Goal: Information Seeking & Learning: Find specific page/section

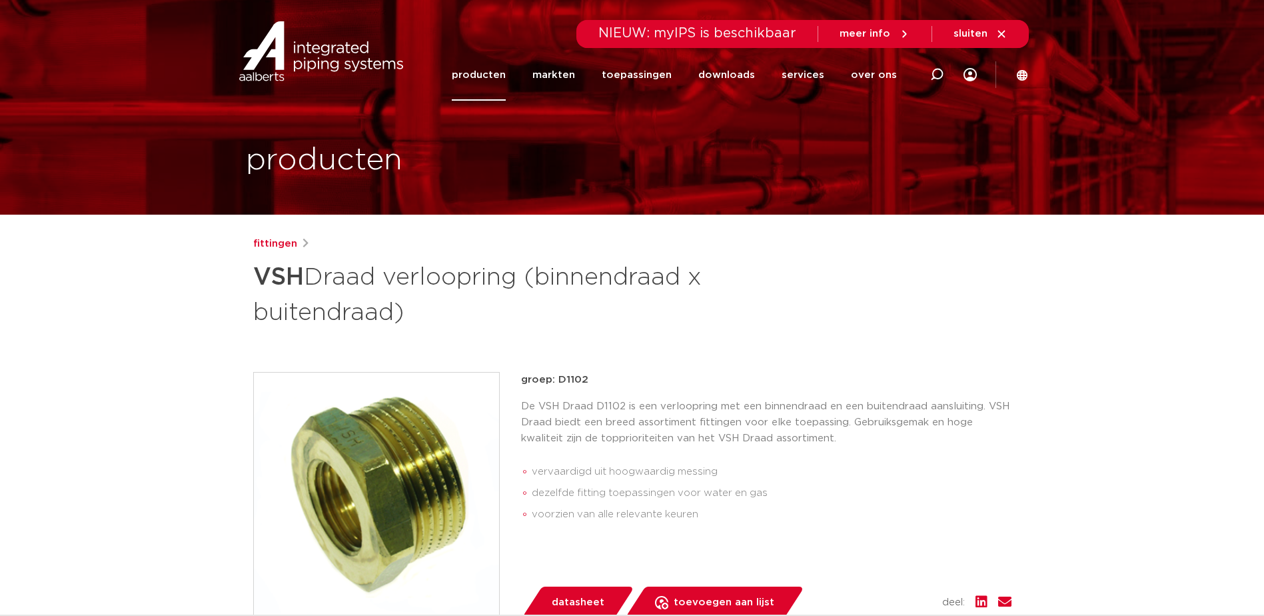
click at [491, 71] on link "producten" at bounding box center [479, 74] width 54 height 51
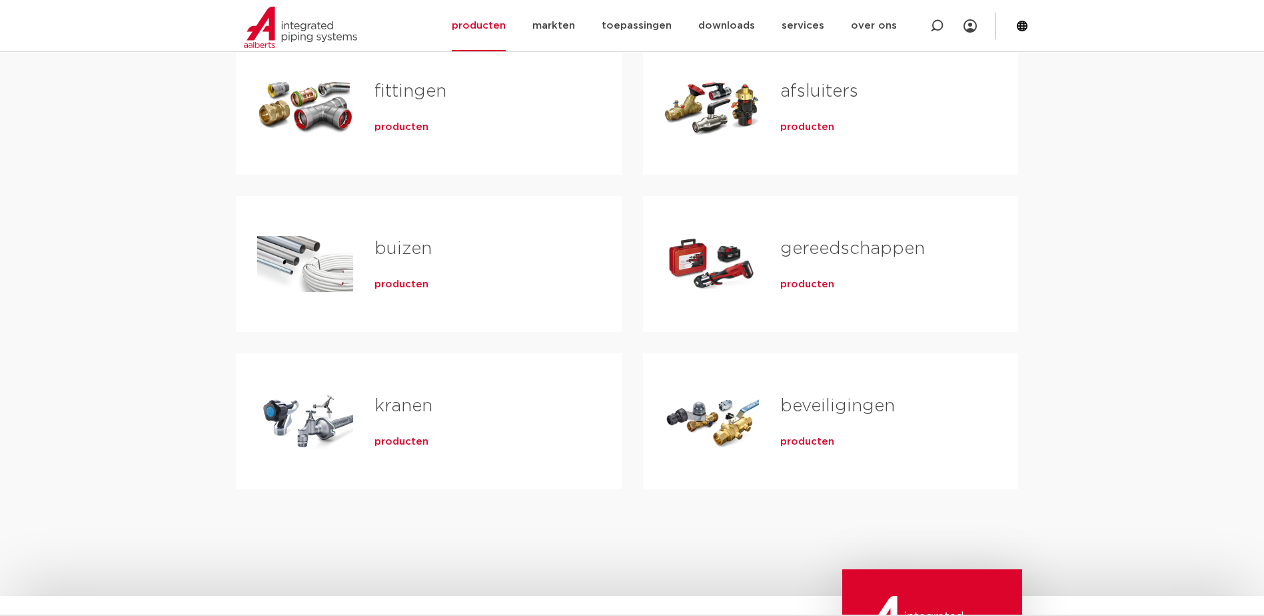
scroll to position [133, 0]
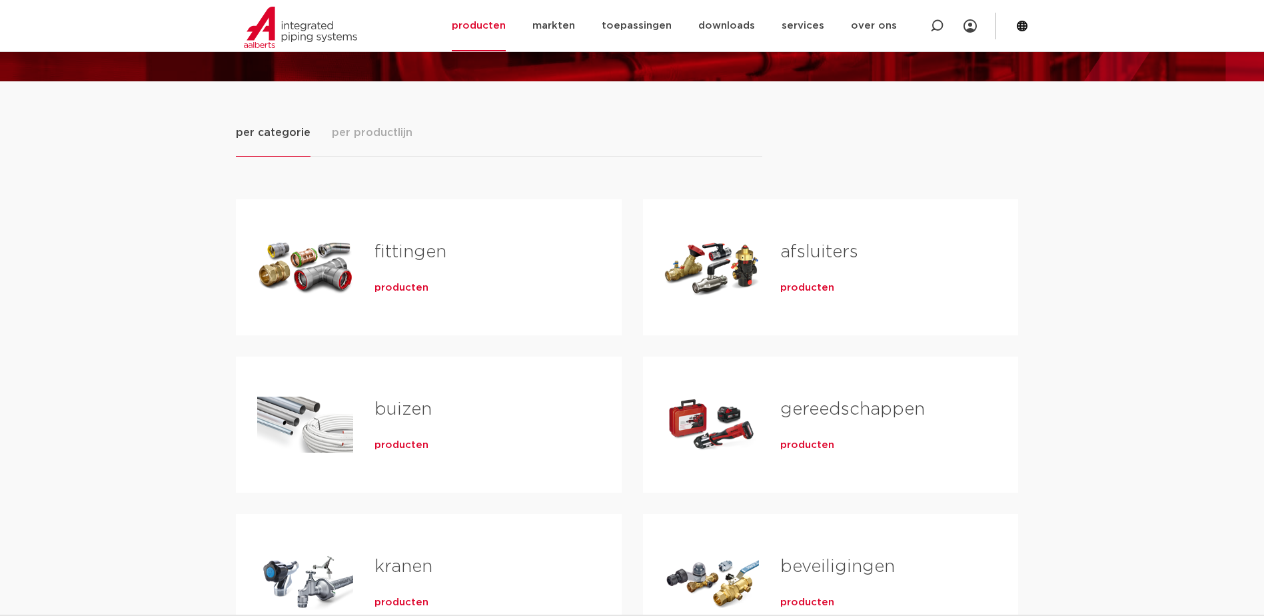
click at [401, 258] on link "fittingen" at bounding box center [411, 251] width 72 height 17
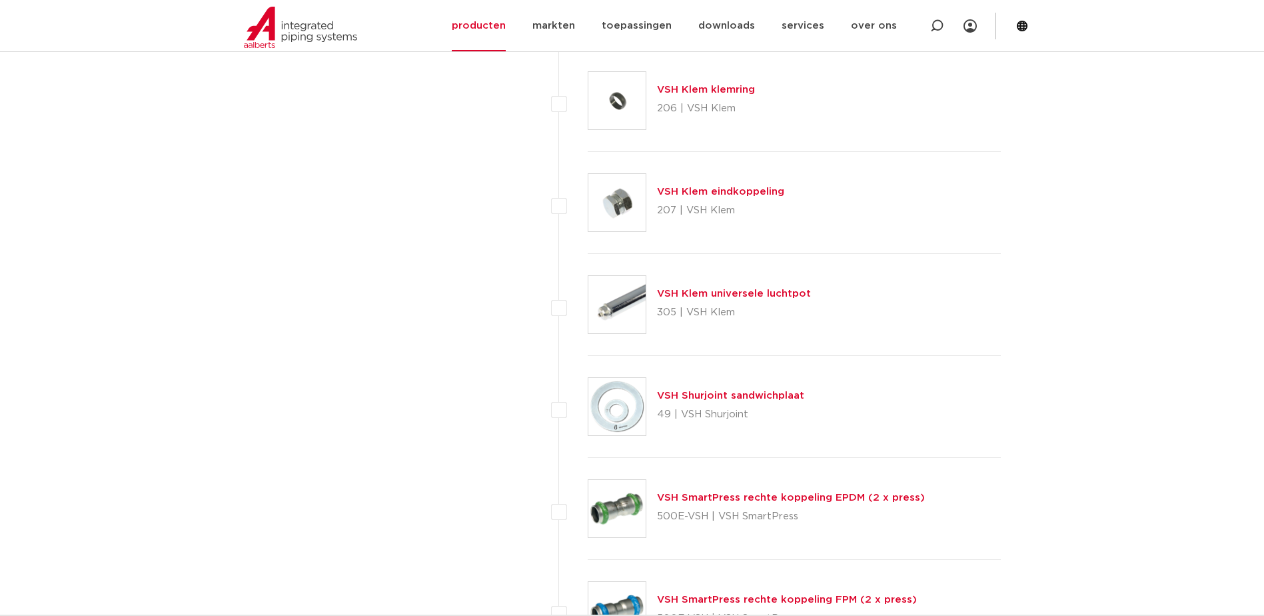
scroll to position [2321, 0]
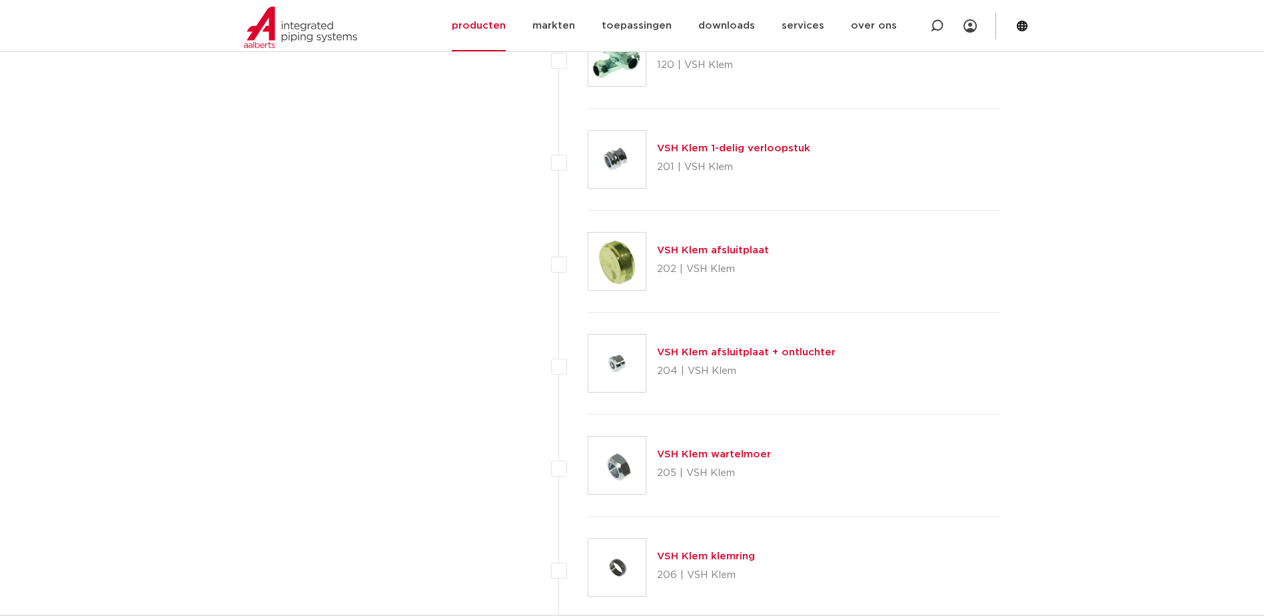
click at [688, 249] on link "VSH Klem afsluitplaat" at bounding box center [713, 250] width 112 height 10
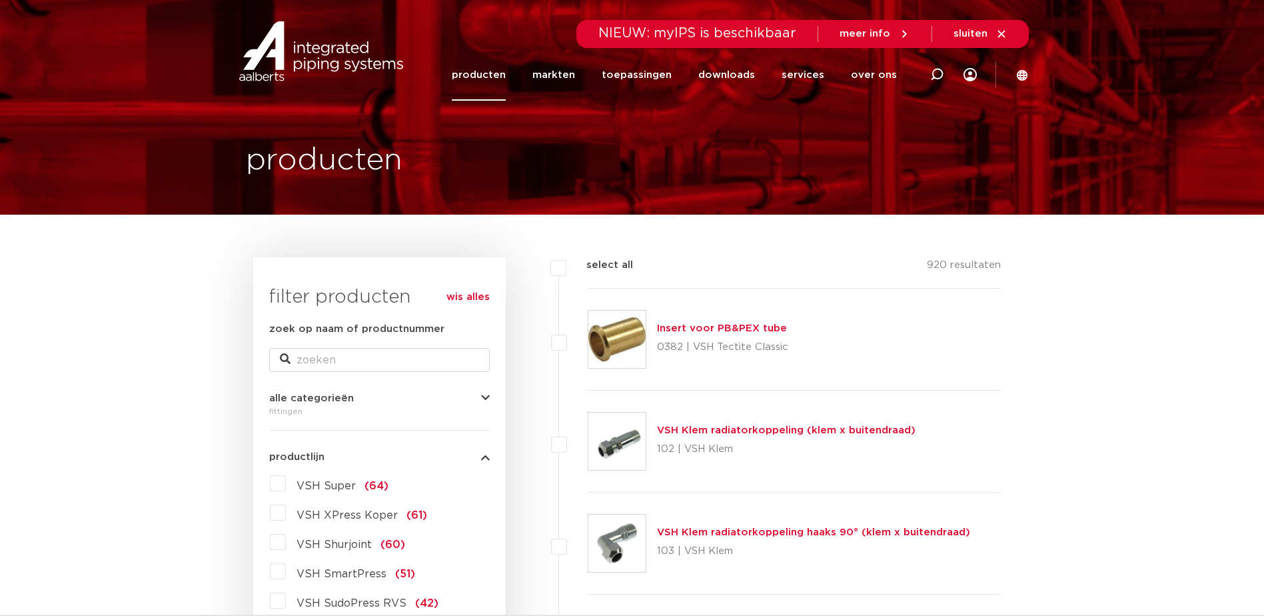
click at [488, 77] on link "producten" at bounding box center [479, 74] width 54 height 51
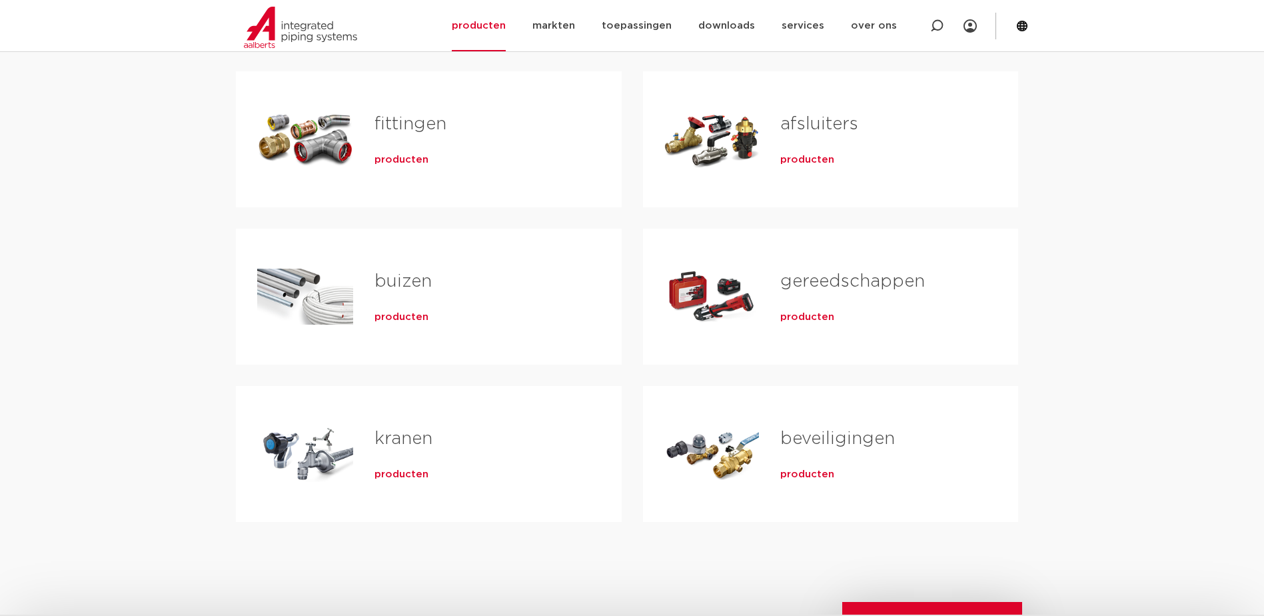
scroll to position [267, 0]
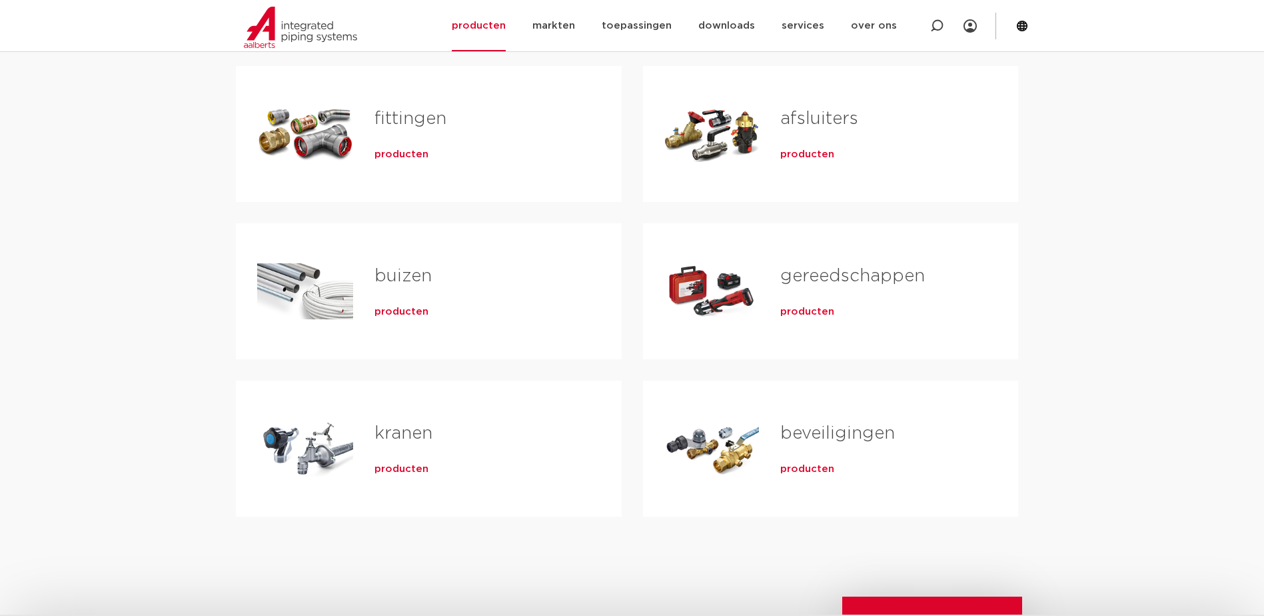
click at [344, 114] on div "Tabs. Open items met enter of spatie, sluit af met escape en navigeer met de pi…" at bounding box center [305, 133] width 96 height 93
click at [377, 116] on link "fittingen" at bounding box center [411, 118] width 72 height 17
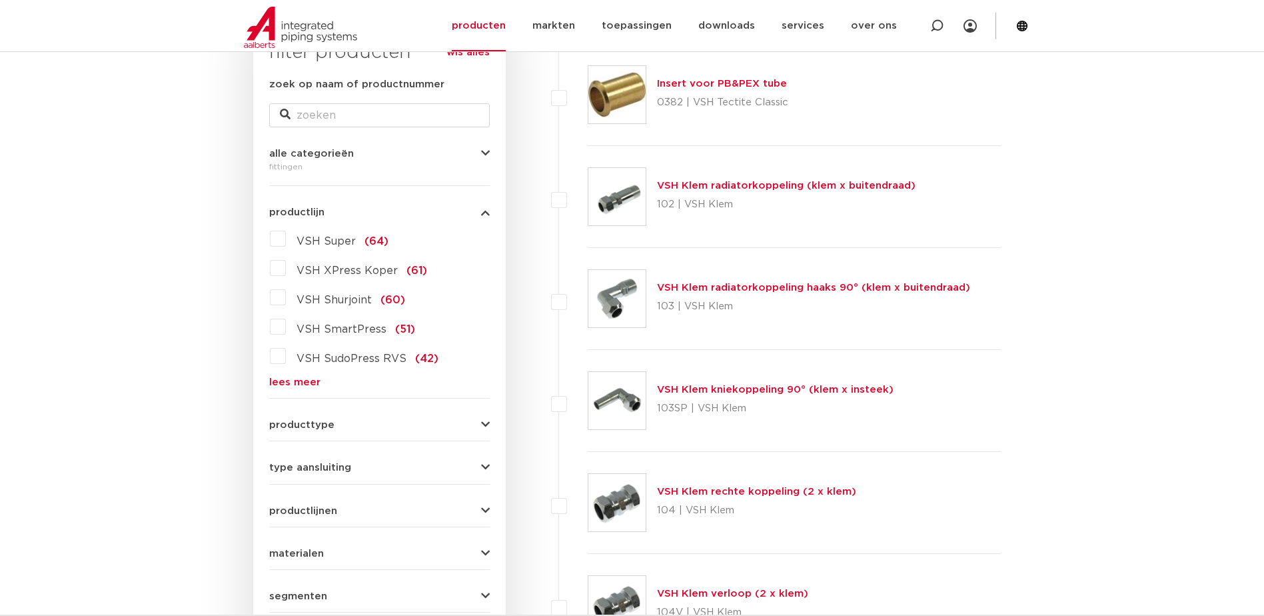
scroll to position [267, 0]
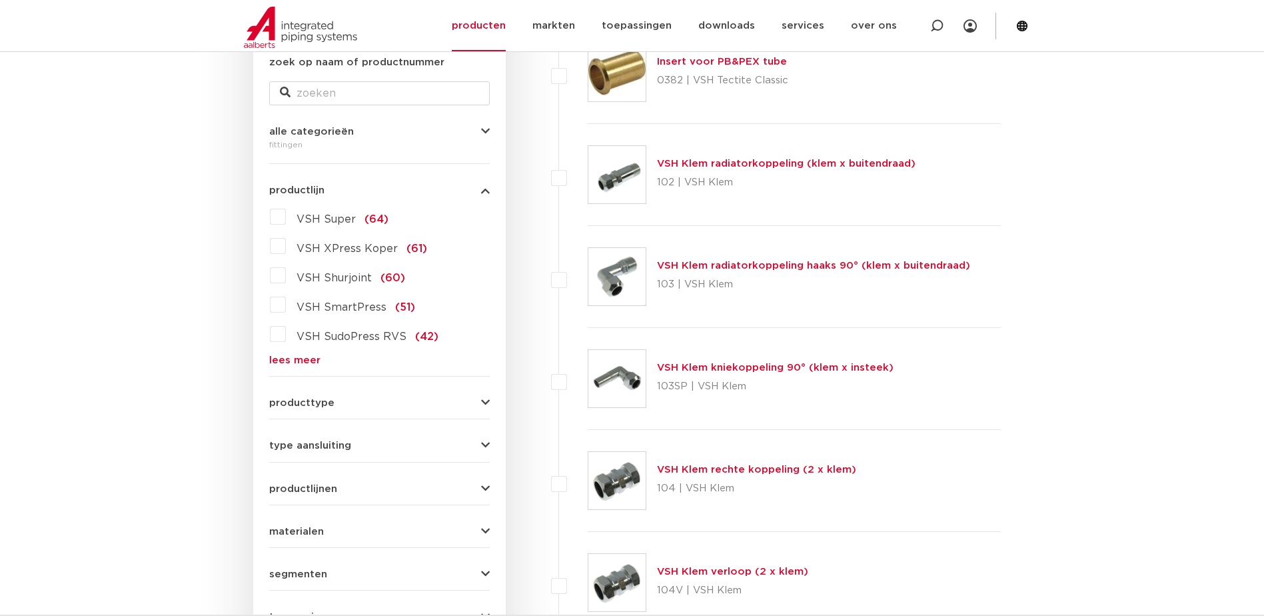
click at [487, 441] on icon "button" at bounding box center [485, 446] width 9 height 10
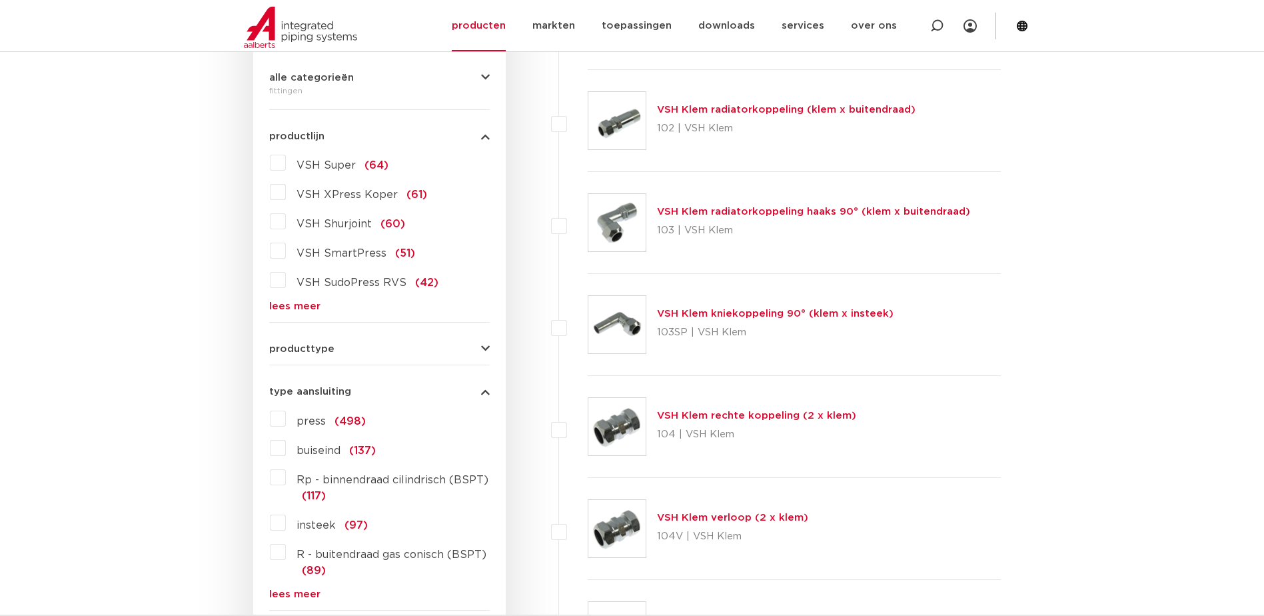
scroll to position [400, 0]
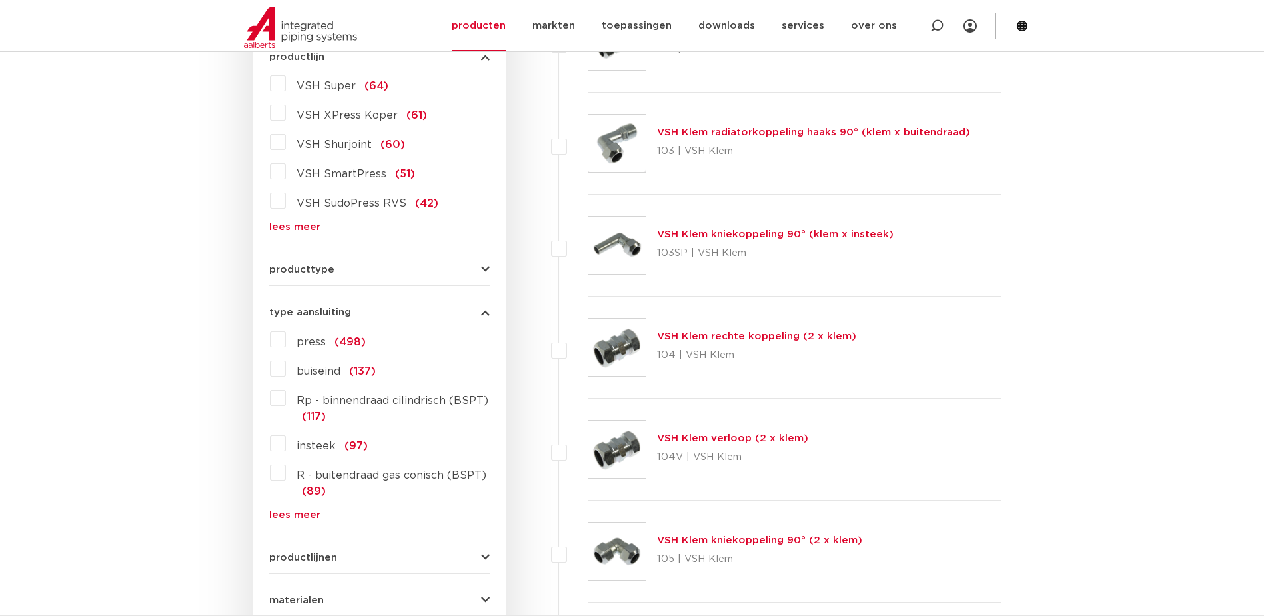
click at [286, 401] on label "Rp - binnendraad cilindrisch (BSPT) (117)" at bounding box center [388, 405] width 204 height 37
click at [0, 0] on input "Rp - binnendraad cilindrisch (BSPT) (117)" at bounding box center [0, 0] width 0 height 0
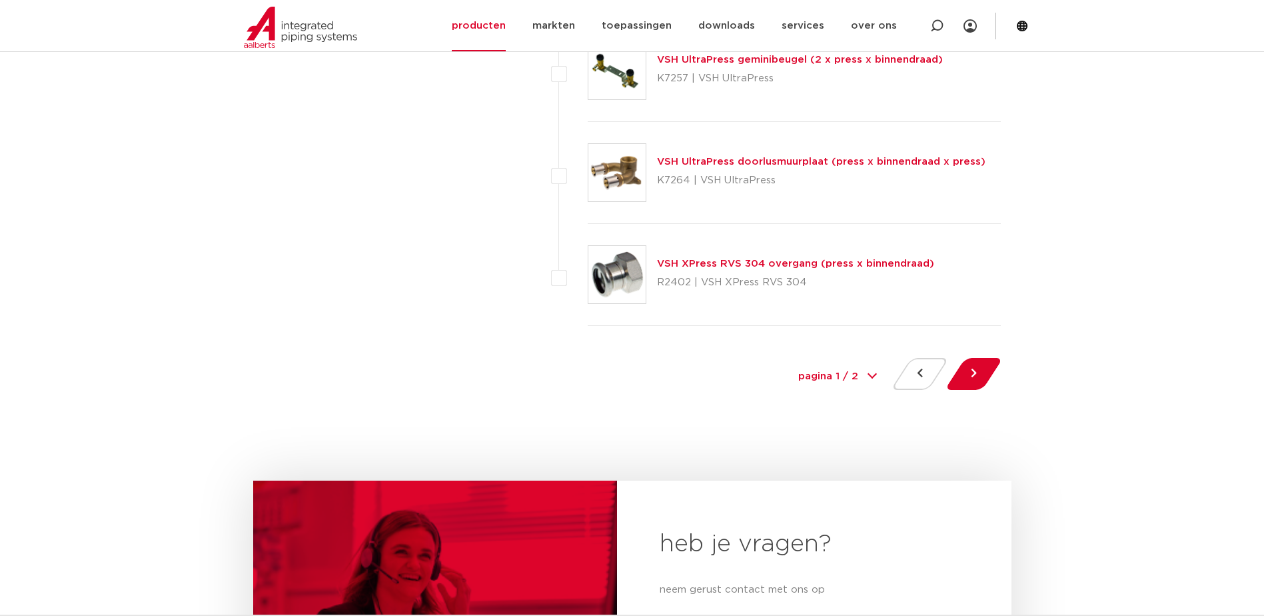
scroll to position [5998, 0]
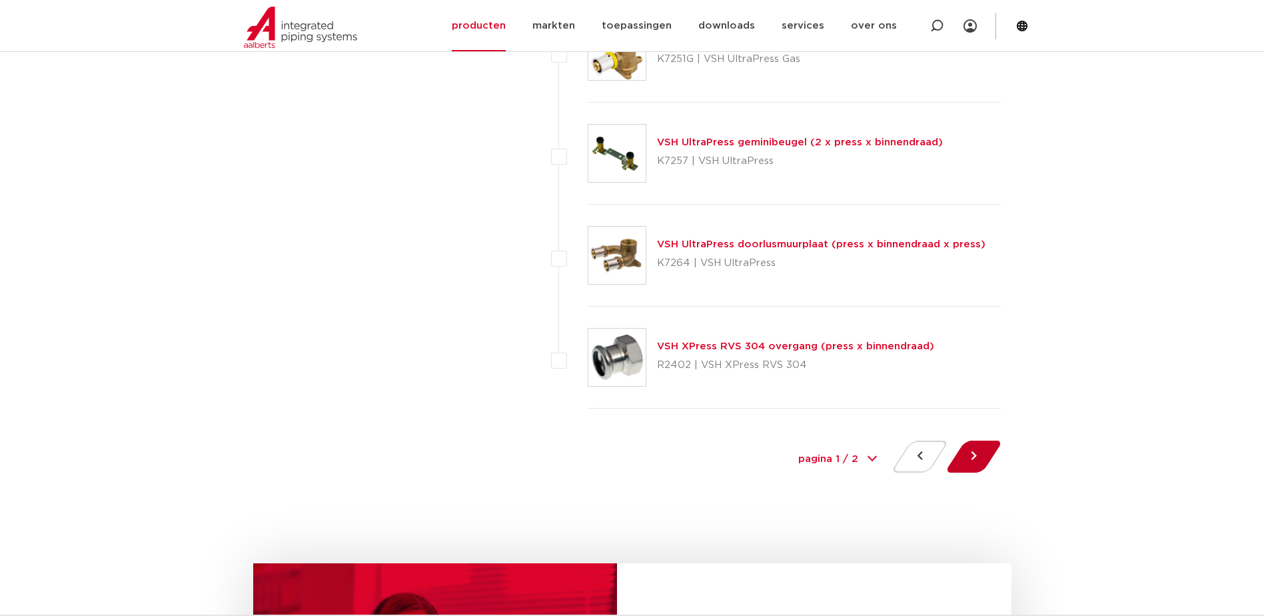
click at [985, 451] on button at bounding box center [974, 457] width 38 height 32
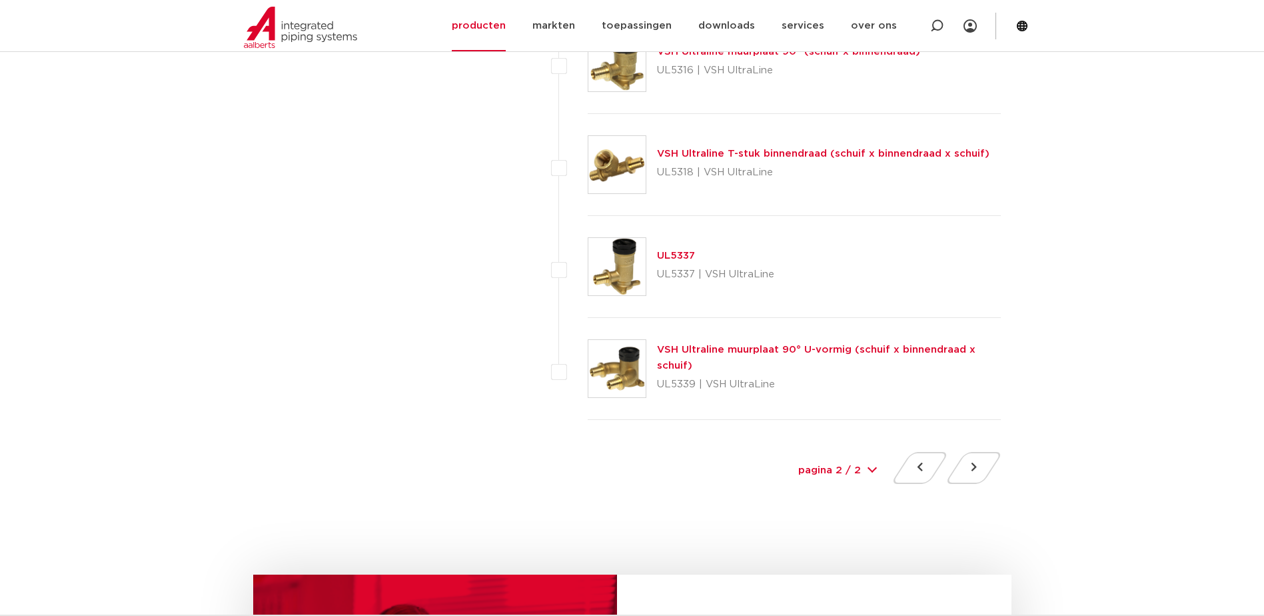
scroll to position [5404, 0]
